Goal: Task Accomplishment & Management: Manage account settings

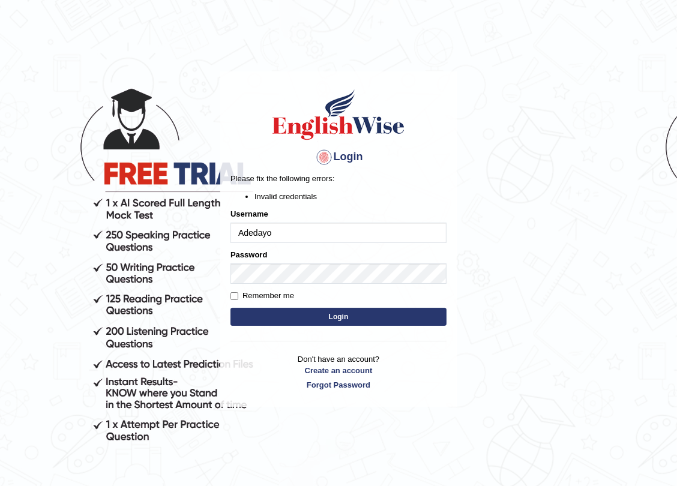
drag, startPoint x: 294, startPoint y: 234, endPoint x: 310, endPoint y: 219, distance: 22.5
click at [192, 234] on body "Login Please fix the following errors: Invalid credentials Username [PERSON_NAM…" at bounding box center [338, 277] width 677 height 486
click at [247, 232] on input "Username" at bounding box center [339, 233] width 216 height 20
click at [255, 120] on h1 at bounding box center [339, 115] width 216 height 54
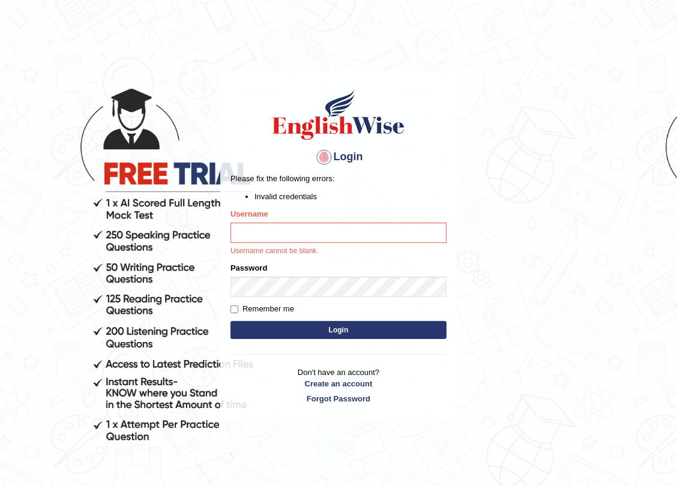
click at [429, 86] on body "Login Please fix the following errors: Invalid credentials Username Username ca…" at bounding box center [338, 277] width 677 height 486
click at [401, 79] on div "Login Please fix the following errors: Invalid credentials Username Username ca…" at bounding box center [338, 245] width 237 height 349
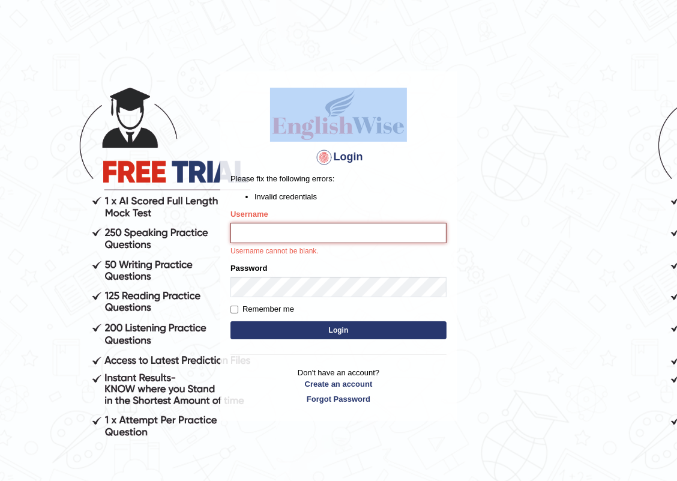
click at [270, 232] on input "Username" at bounding box center [339, 233] width 216 height 20
click at [339, 213] on div "Username Username cannot be blank." at bounding box center [339, 232] width 216 height 49
